Goal: Information Seeking & Learning: Check status

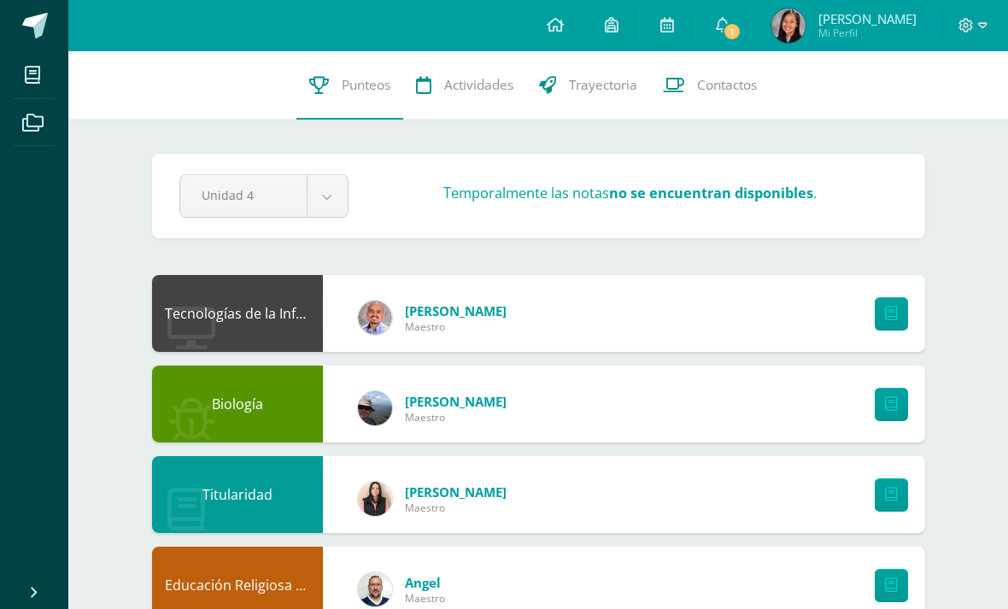
click at [741, 44] on link "1" at bounding box center [723, 25] width 55 height 51
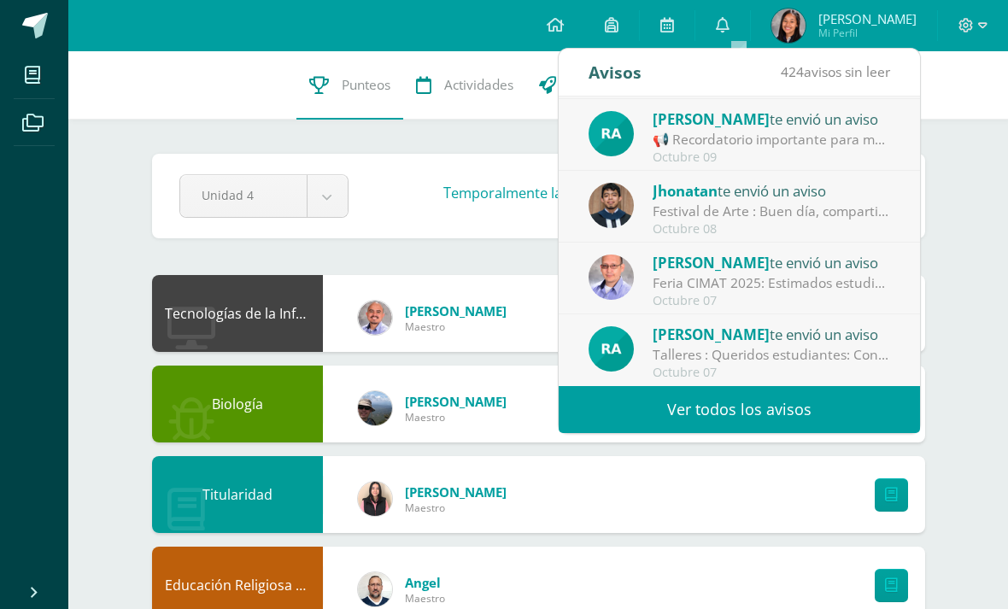
scroll to position [285, 0]
click at [877, 289] on div "Feria CIMAT 2025: Estimados estudiantes Por este medio, los departamentos de Ci…" at bounding box center [772, 283] width 238 height 20
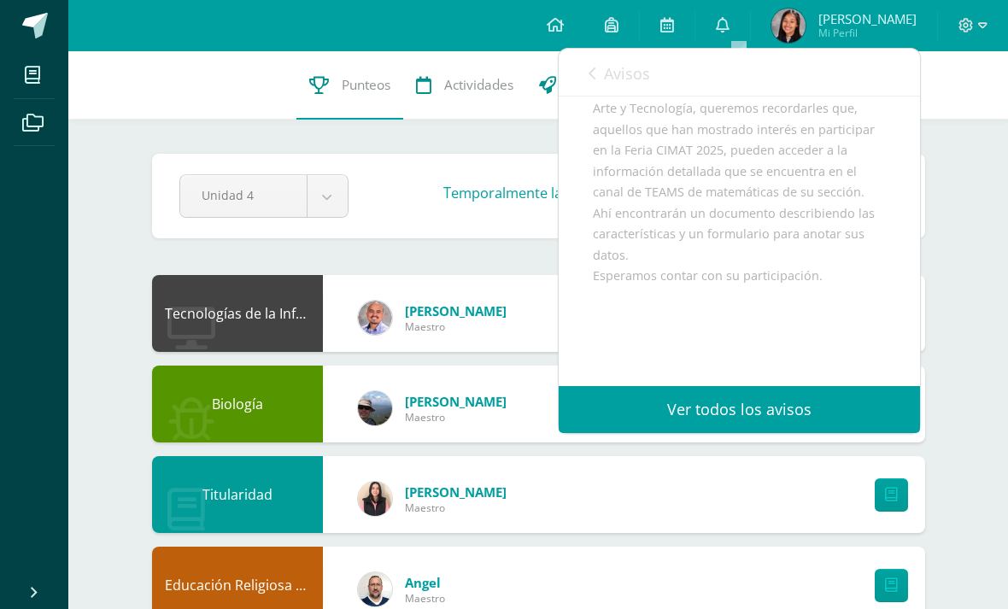
scroll to position [213, 0]
click at [625, 74] on span "Avisos" at bounding box center [627, 73] width 46 height 21
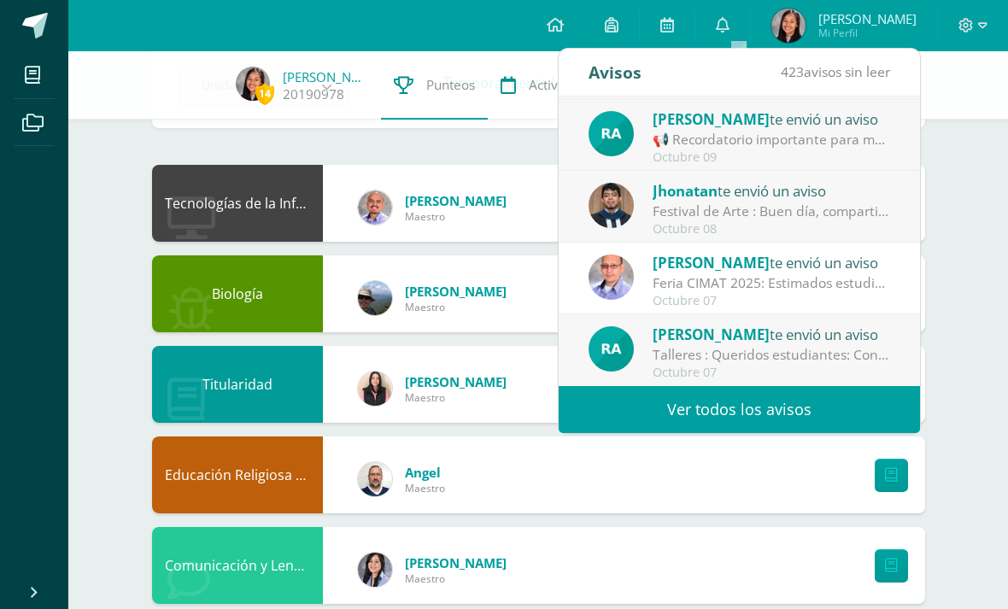
scroll to position [285, 0]
click at [860, 339] on div "Rita Aguilar te envió un aviso" at bounding box center [772, 334] width 238 height 22
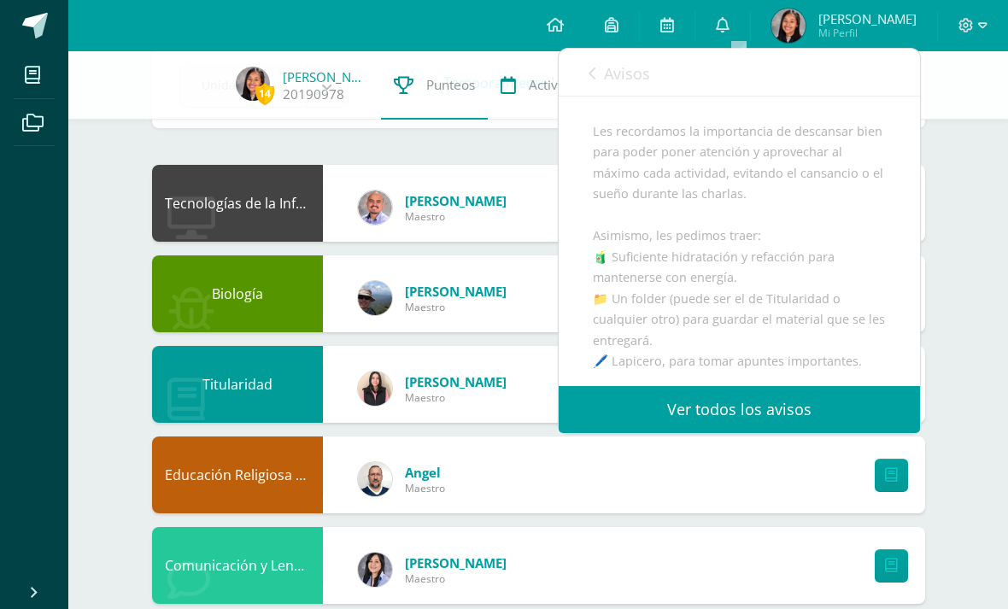
scroll to position [320, 0]
click at [1002, 90] on div "14 Sofía Benítez 20190978 Punteos Actividades Trayectoria Contactos" at bounding box center [504, 85] width 1008 height 68
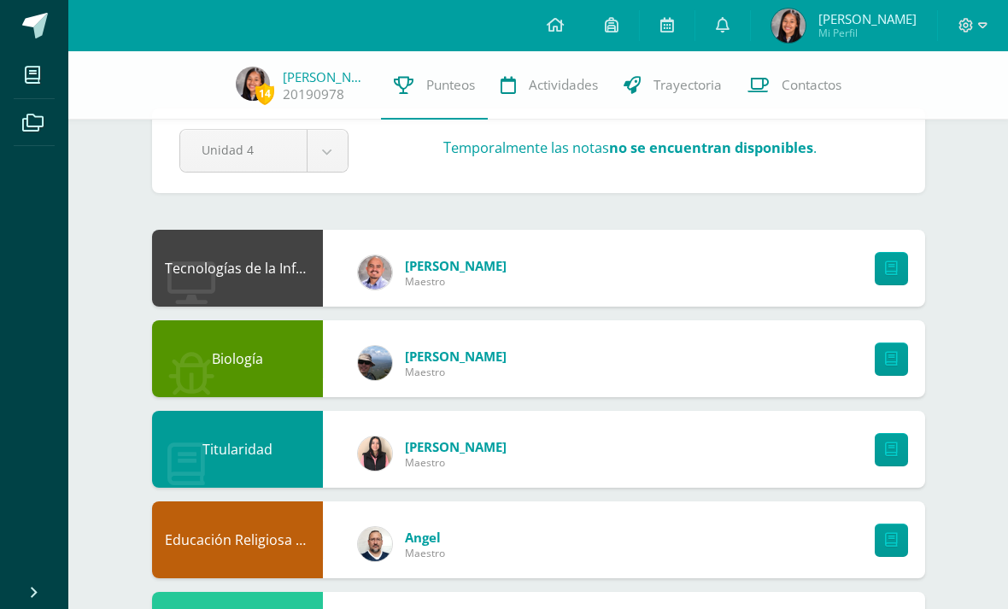
scroll to position [0, 0]
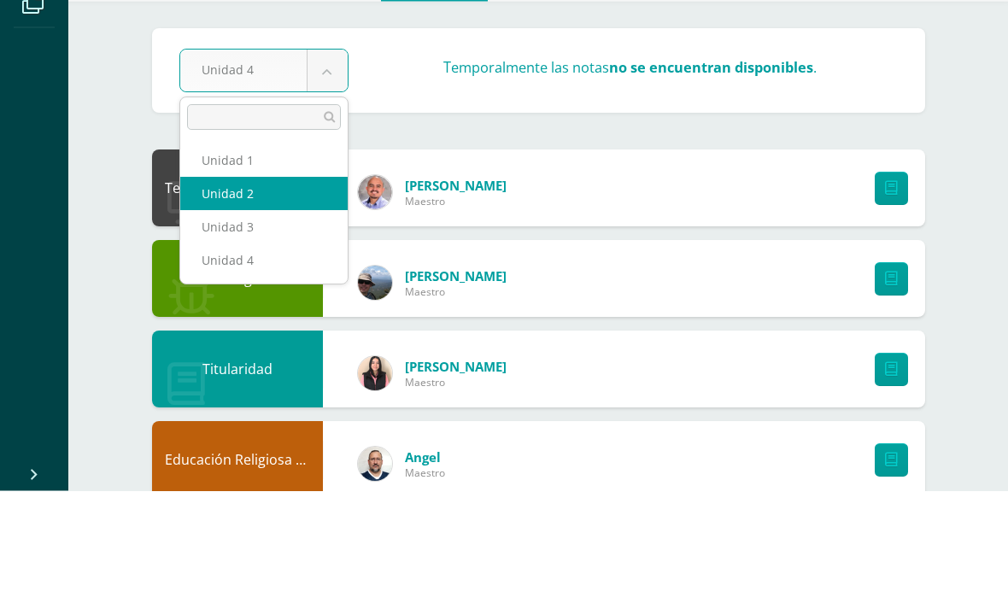
select select "Unidad 2"
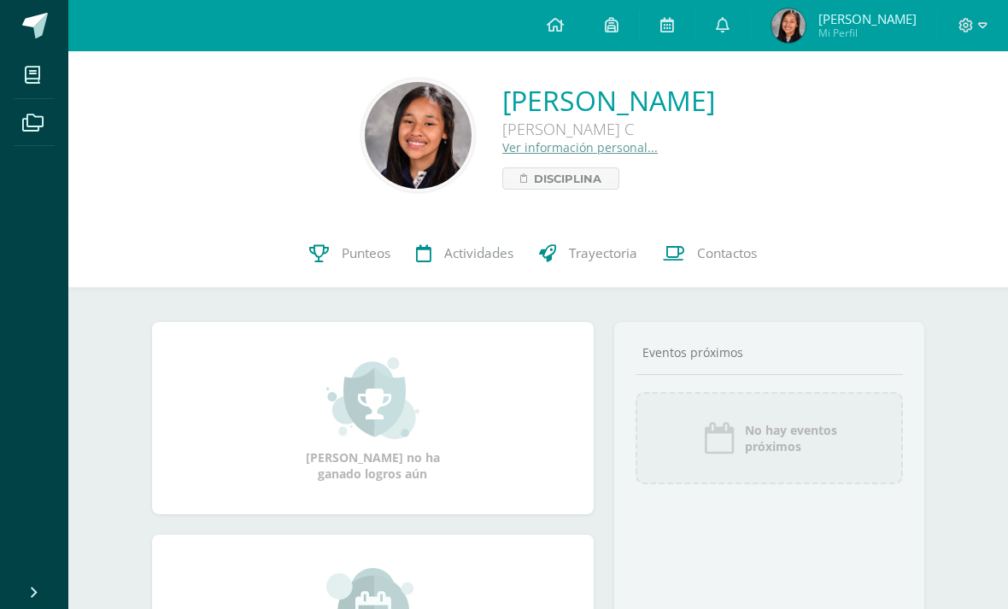
click at [343, 261] on span "Punteos" at bounding box center [366, 253] width 49 height 18
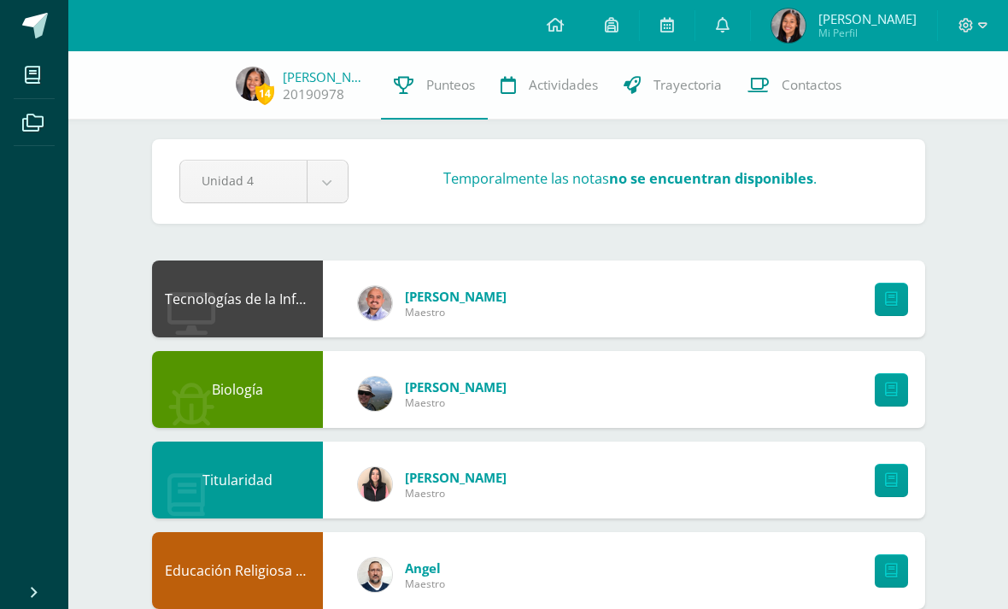
scroll to position [6, 0]
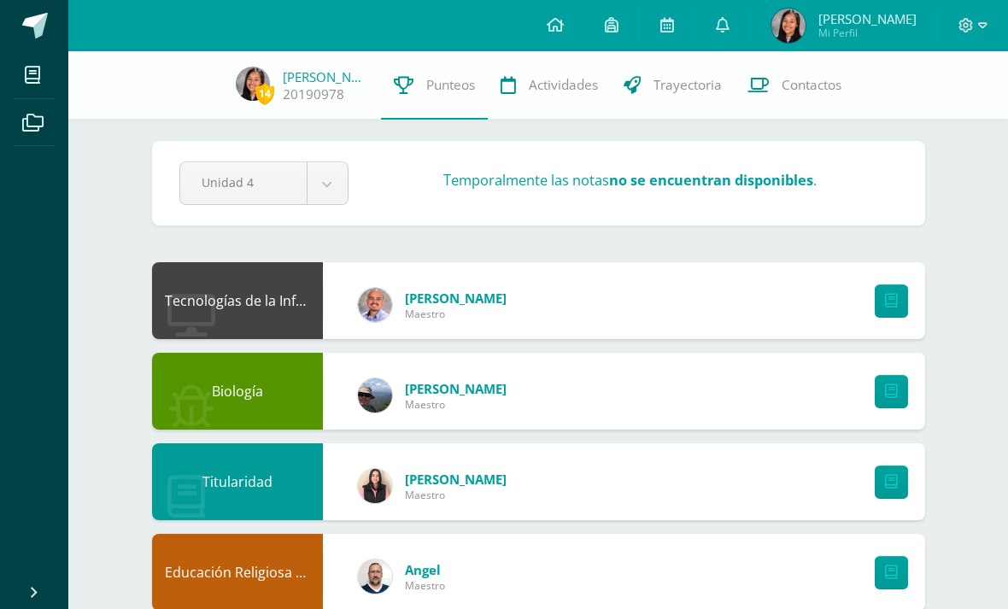
click at [285, 110] on div "14 Sofía Benítez 20190978 Punteos Actividades Trayectoria Contactos" at bounding box center [504, 85] width 1008 height 68
click at [320, 99] on link "20190978" at bounding box center [314, 94] width 62 height 18
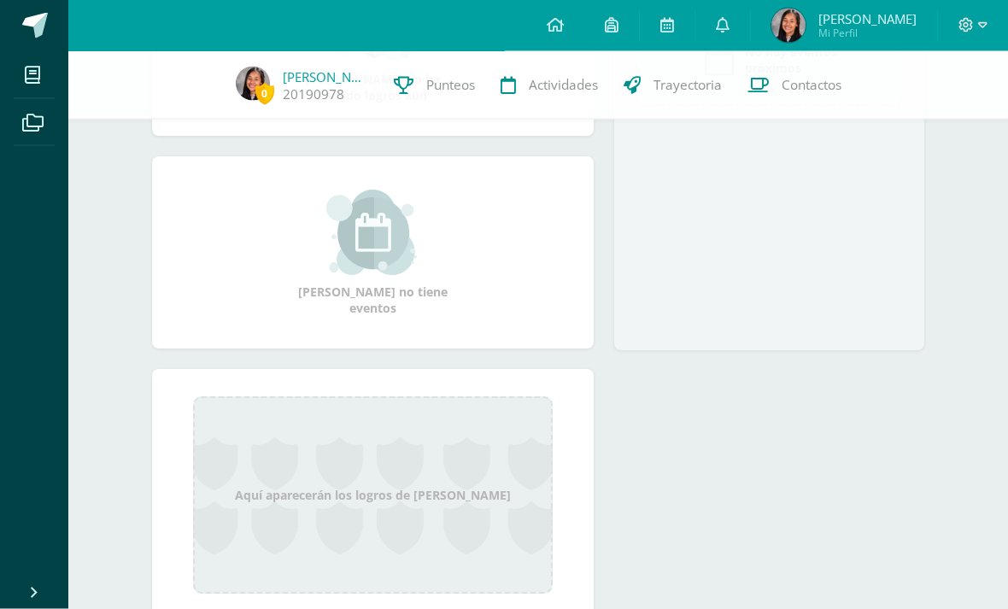
scroll to position [385, 0]
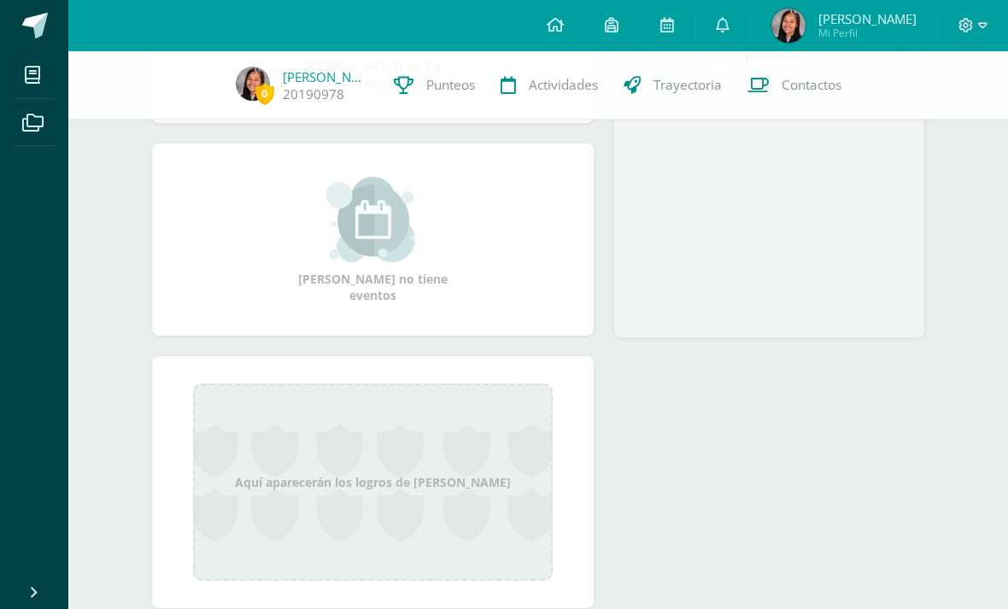
click at [370, 533] on div "Aquí aparecerán los logros de [PERSON_NAME]" at bounding box center [373, 482] width 361 height 197
click at [370, 532] on div "Aquí aparecerán los logros de [PERSON_NAME]" at bounding box center [373, 482] width 361 height 197
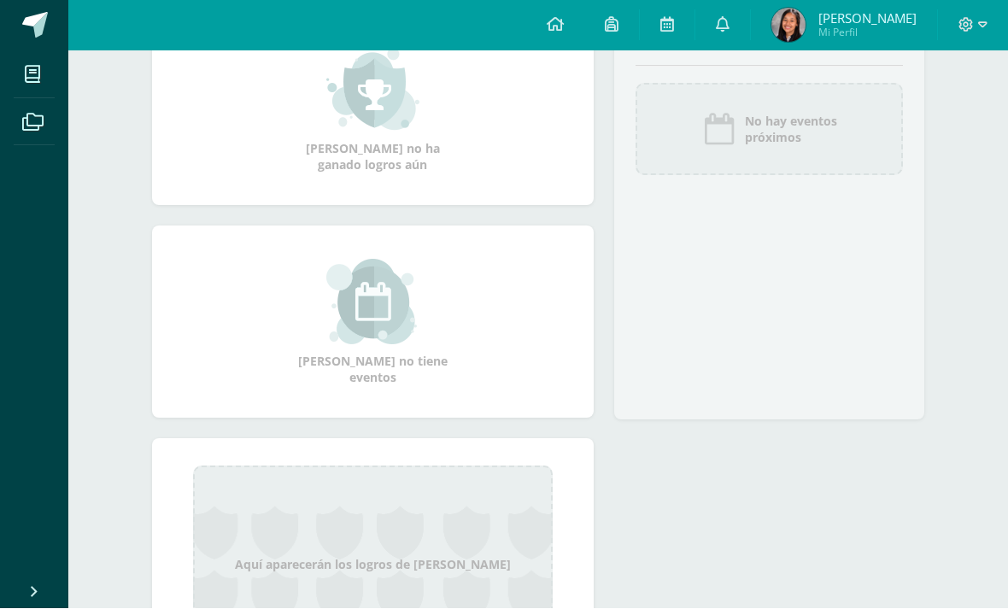
scroll to position [0, 0]
